Goal: Transaction & Acquisition: Purchase product/service

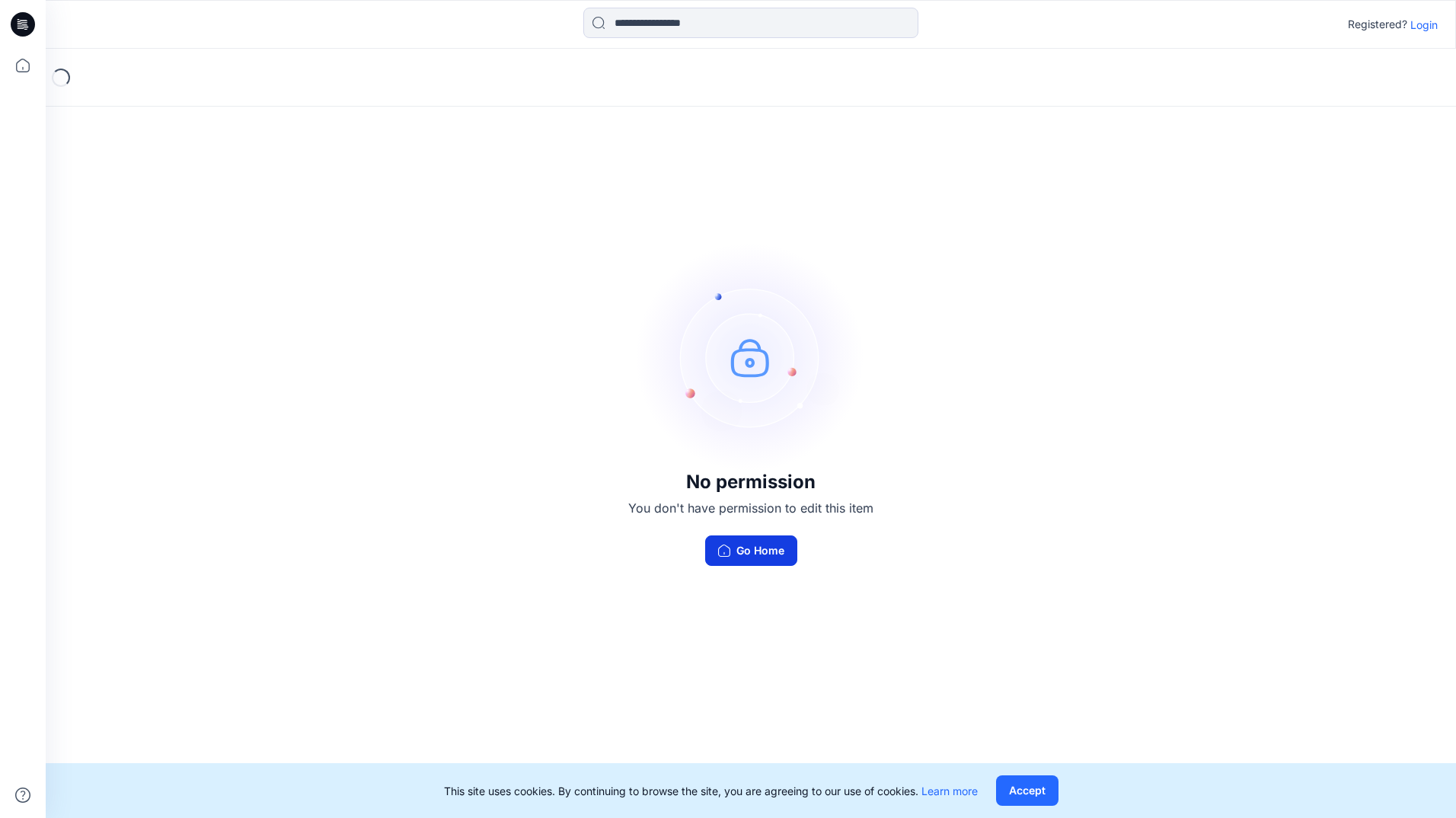
click at [765, 556] on button "Go Home" at bounding box center [751, 550] width 92 height 31
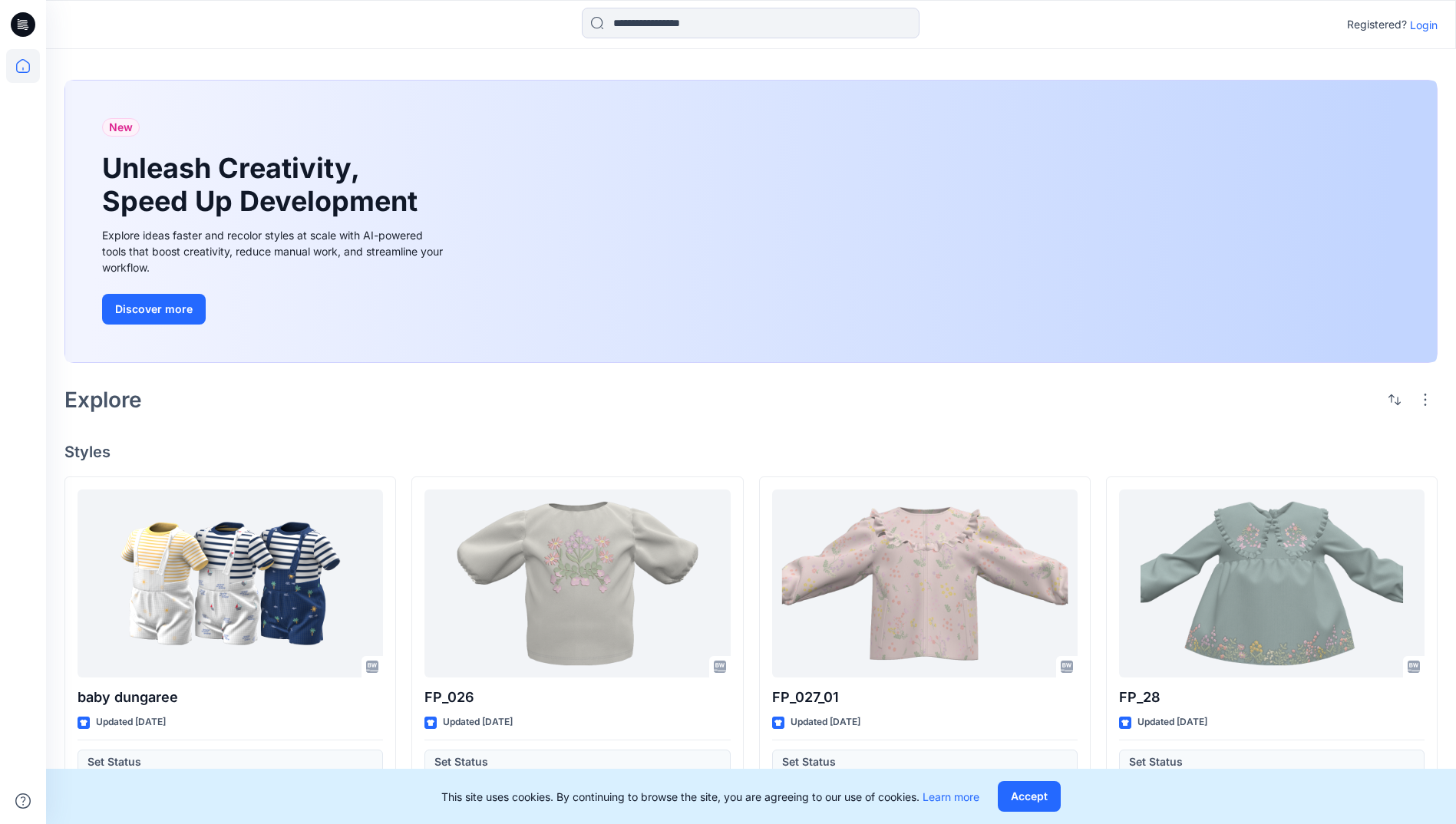
click at [1419, 28] on p "Login" at bounding box center [1423, 24] width 28 height 16
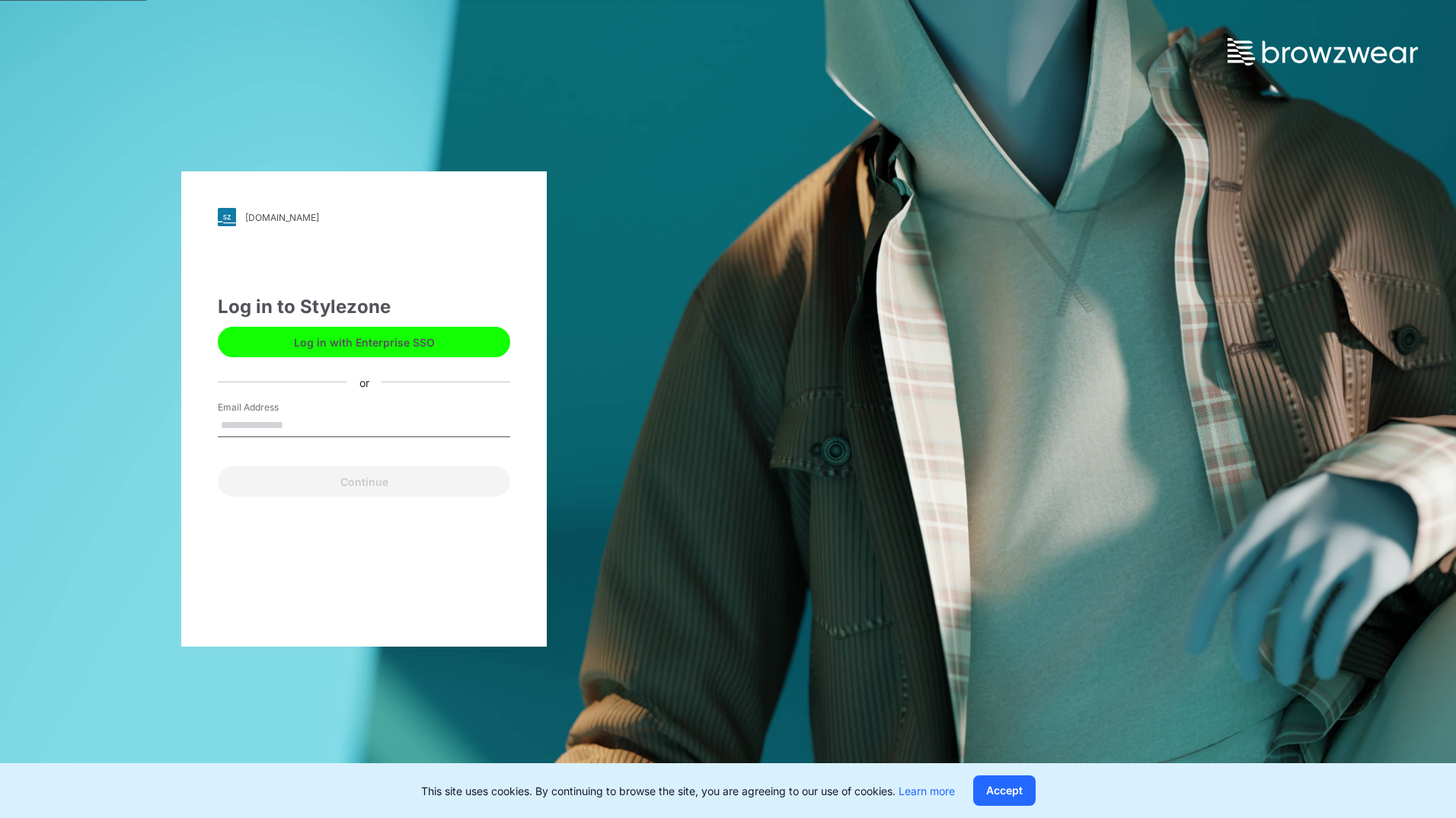
click at [410, 337] on button "Log in with Enterprise SSO" at bounding box center [363, 342] width 292 height 31
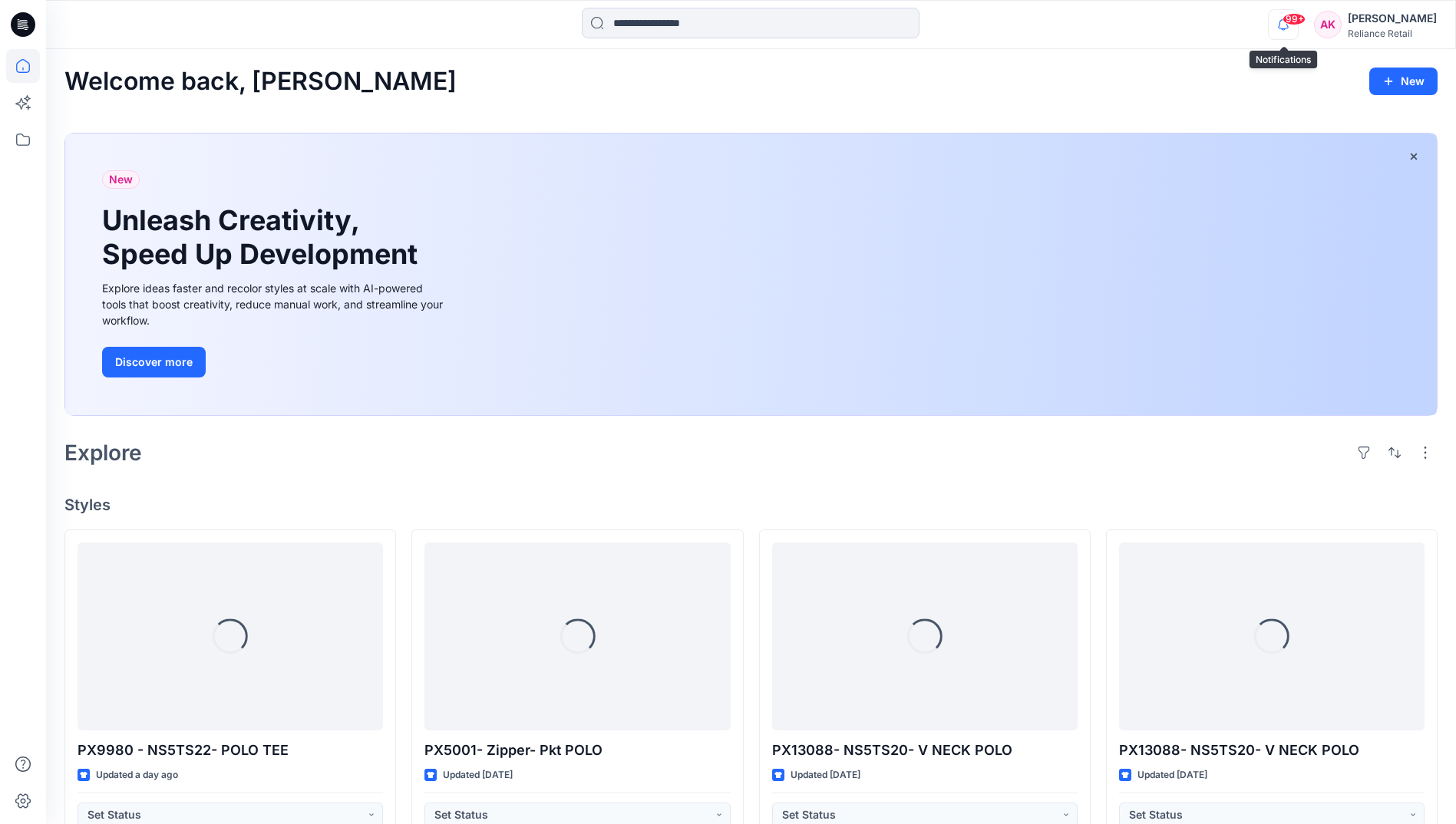
click at [1282, 15] on icon "button" at bounding box center [1283, 25] width 29 height 31
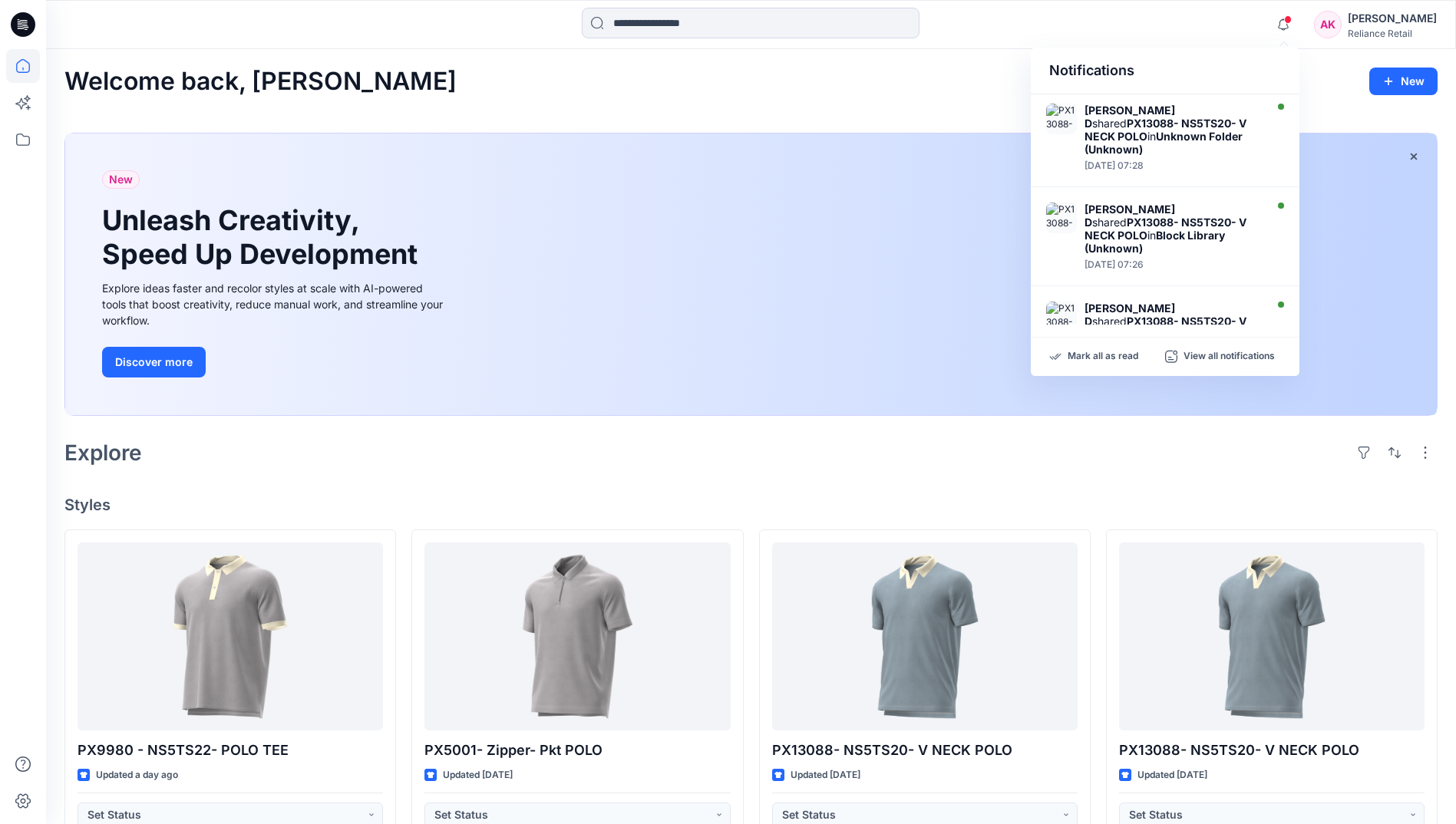
click at [1211, 502] on h4 "Styles" at bounding box center [751, 504] width 1373 height 18
